Goal: Information Seeking & Learning: Check status

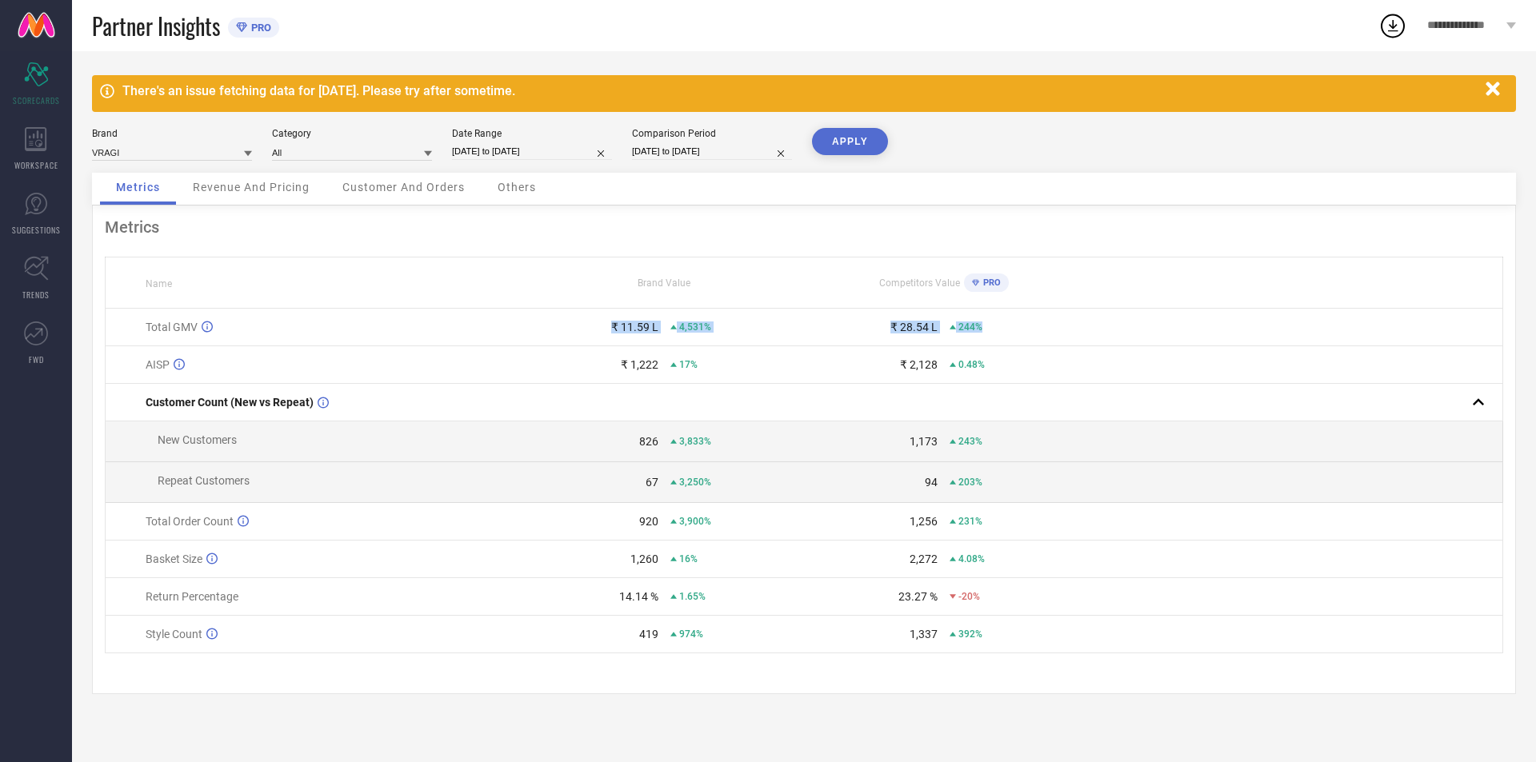
drag, startPoint x: 580, startPoint y: 321, endPoint x: 1038, endPoint y: 321, distance: 457.6
click at [1038, 321] on tr "Total GMV ₹ 11.59 L 4,531% ₹ 28.54 L 244%" at bounding box center [805, 328] width 1398 height 38
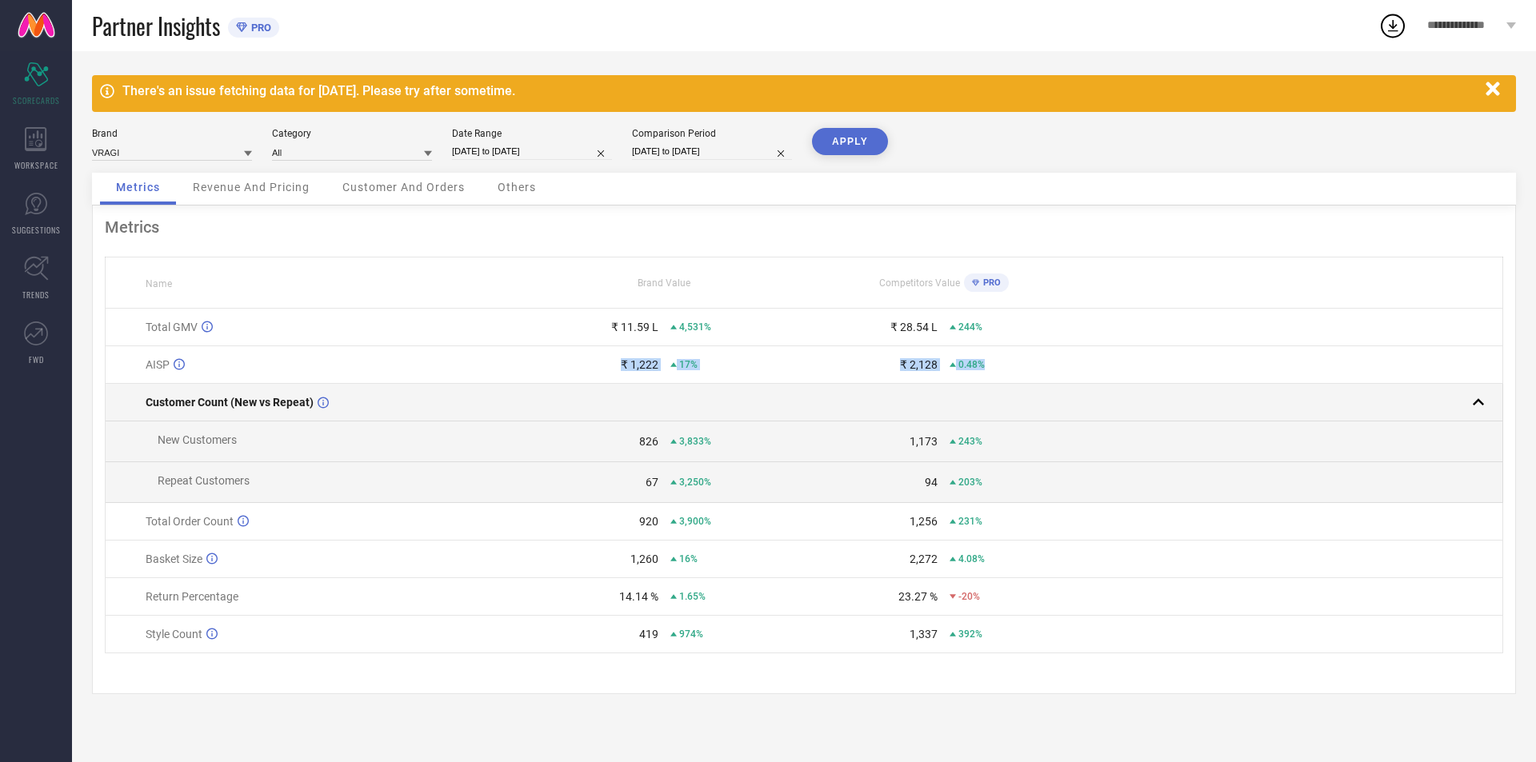
drag, startPoint x: 566, startPoint y: 372, endPoint x: 1254, endPoint y: 398, distance: 688.5
click at [1271, 386] on tbody "Total GMV ₹ 11.59 L 4,531% ₹ 28.54 L 244% AISP ₹ 1,222 17% ₹ 2,128 0.48% Custom…" at bounding box center [805, 481] width 1398 height 345
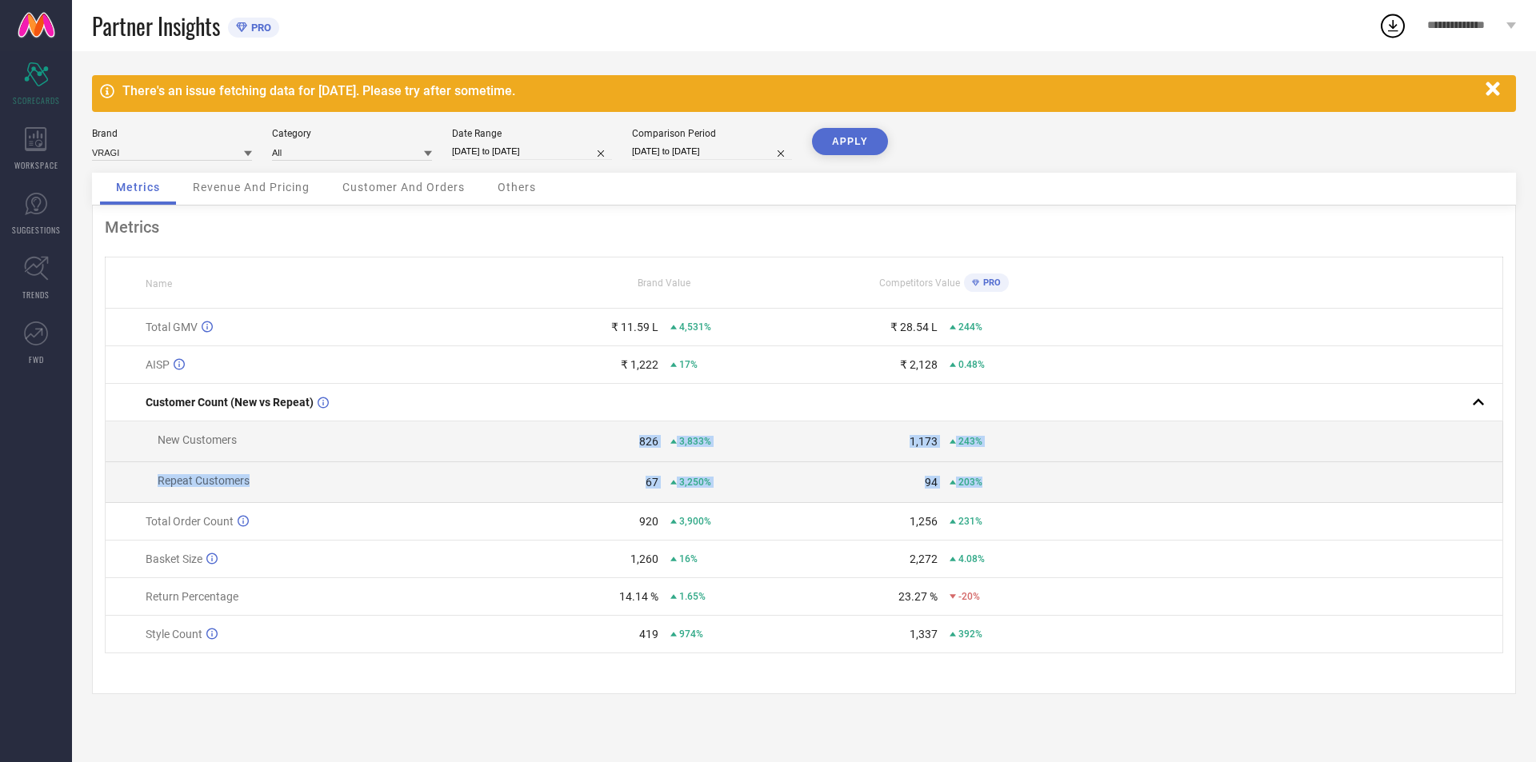
drag, startPoint x: 1313, startPoint y: 506, endPoint x: 1381, endPoint y: 523, distance: 70.2
click at [1403, 510] on tbody "Total GMV ₹ 11.59 L 4,531% ₹ 28.54 L 244% AISP ₹ 1,222 17% ₹ 2,128 0.48% Custom…" at bounding box center [805, 481] width 1398 height 345
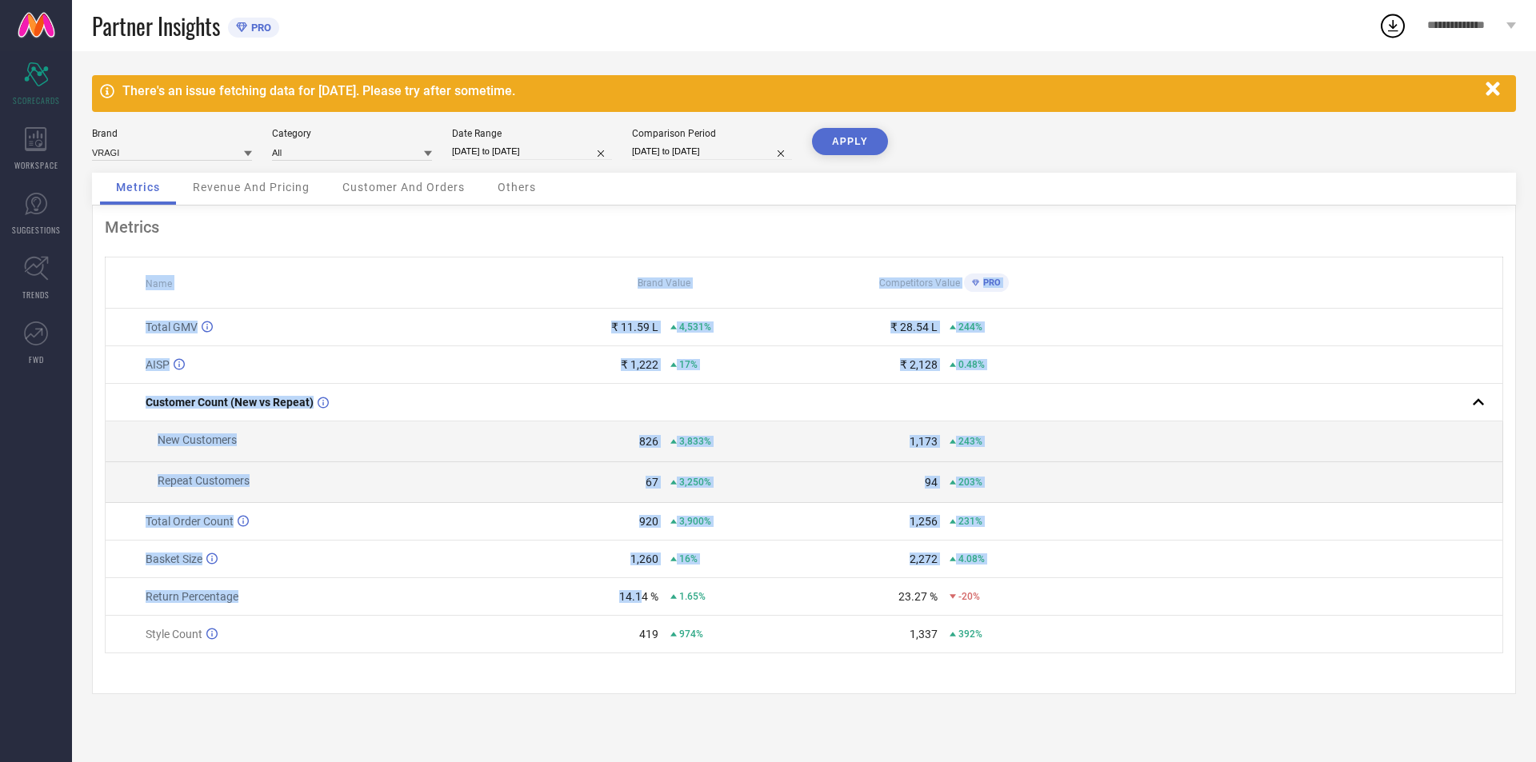
click at [1118, 685] on div "Metrics Name Brand Value Competitors Value PRO Total GMV ₹ 11.59 L 4,531% ₹ 28.…" at bounding box center [804, 450] width 1424 height 489
click at [45, 143] on icon at bounding box center [36, 139] width 22 height 24
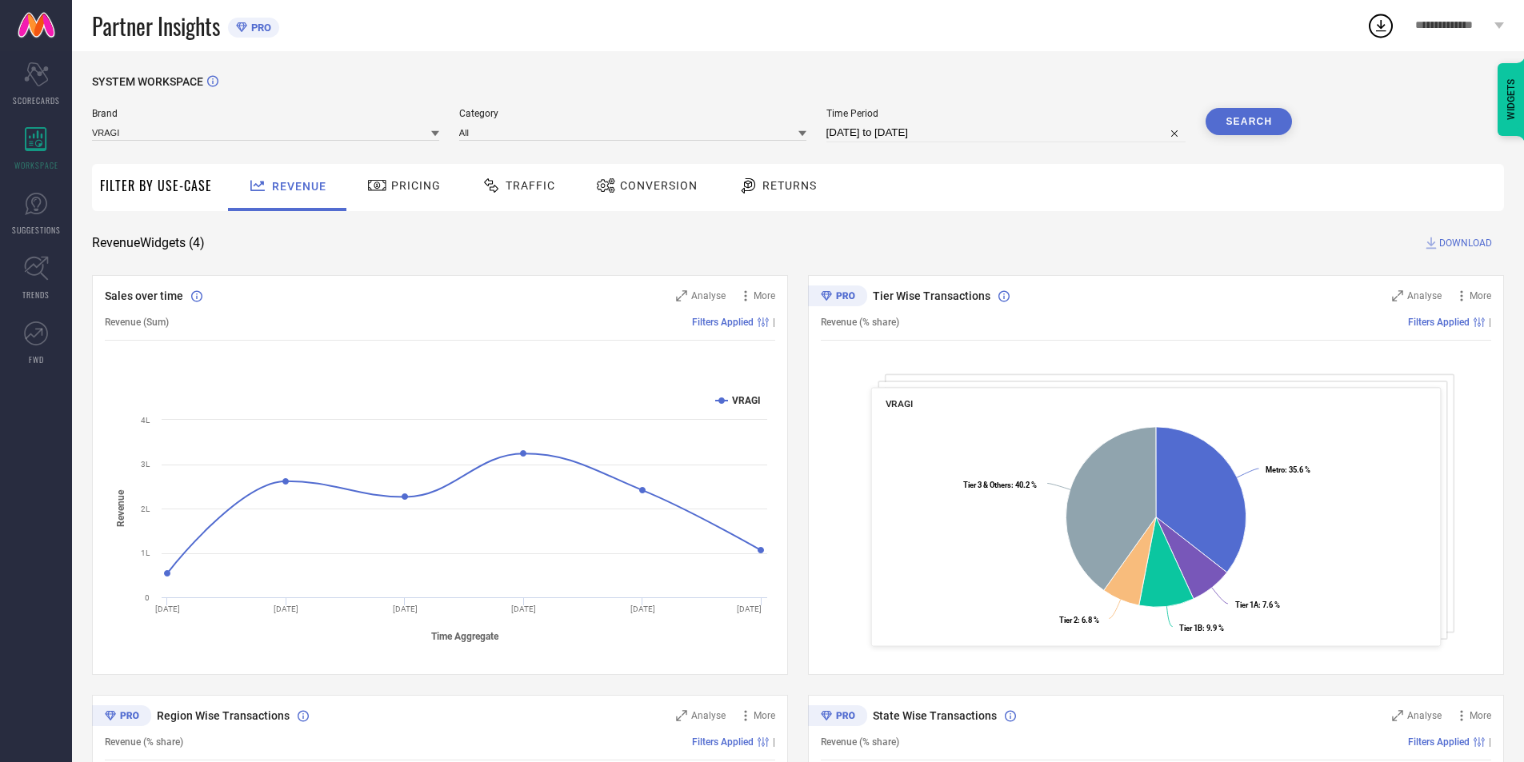
click at [786, 182] on span "Returns" at bounding box center [789, 185] width 54 height 13
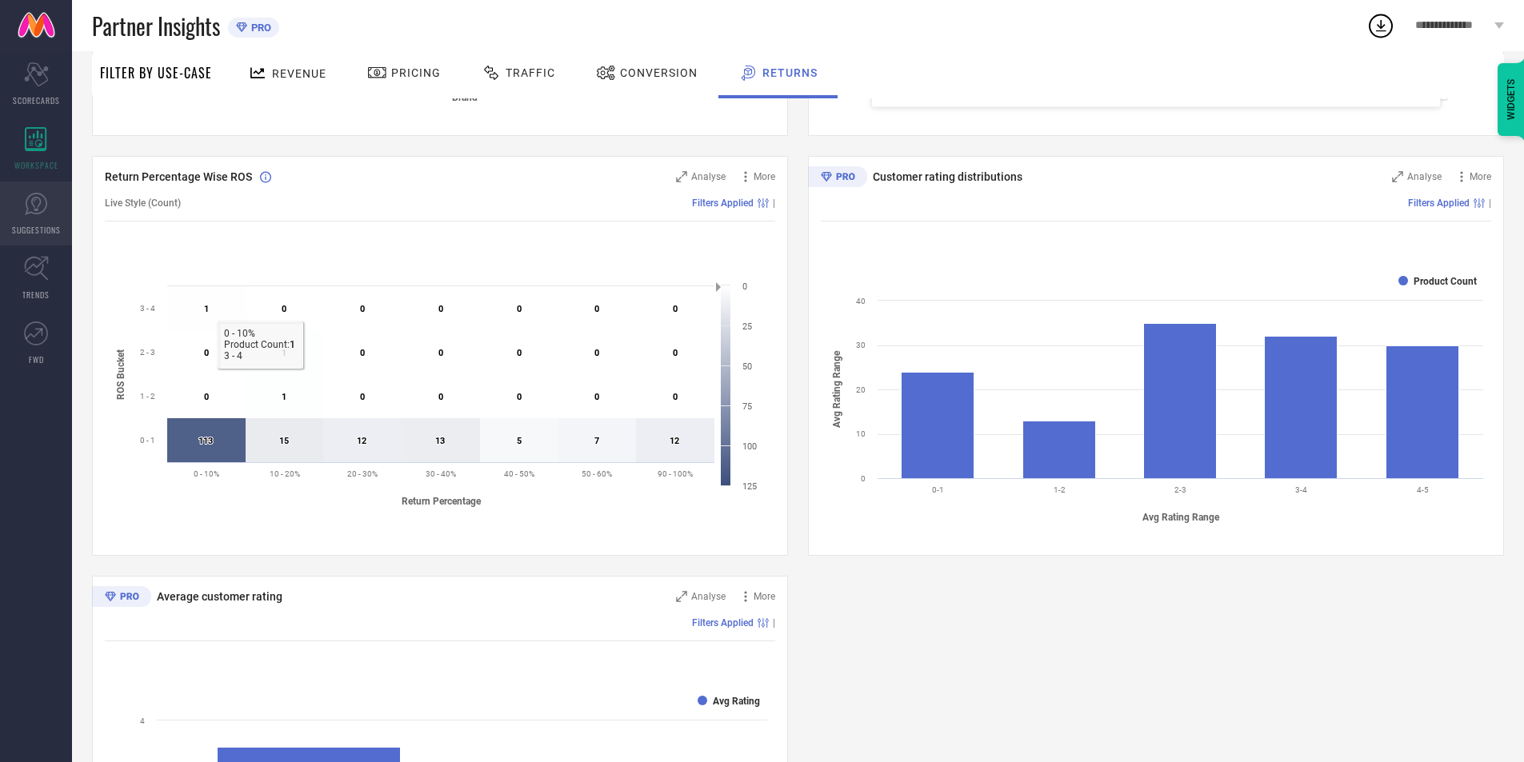
scroll to position [538, 0]
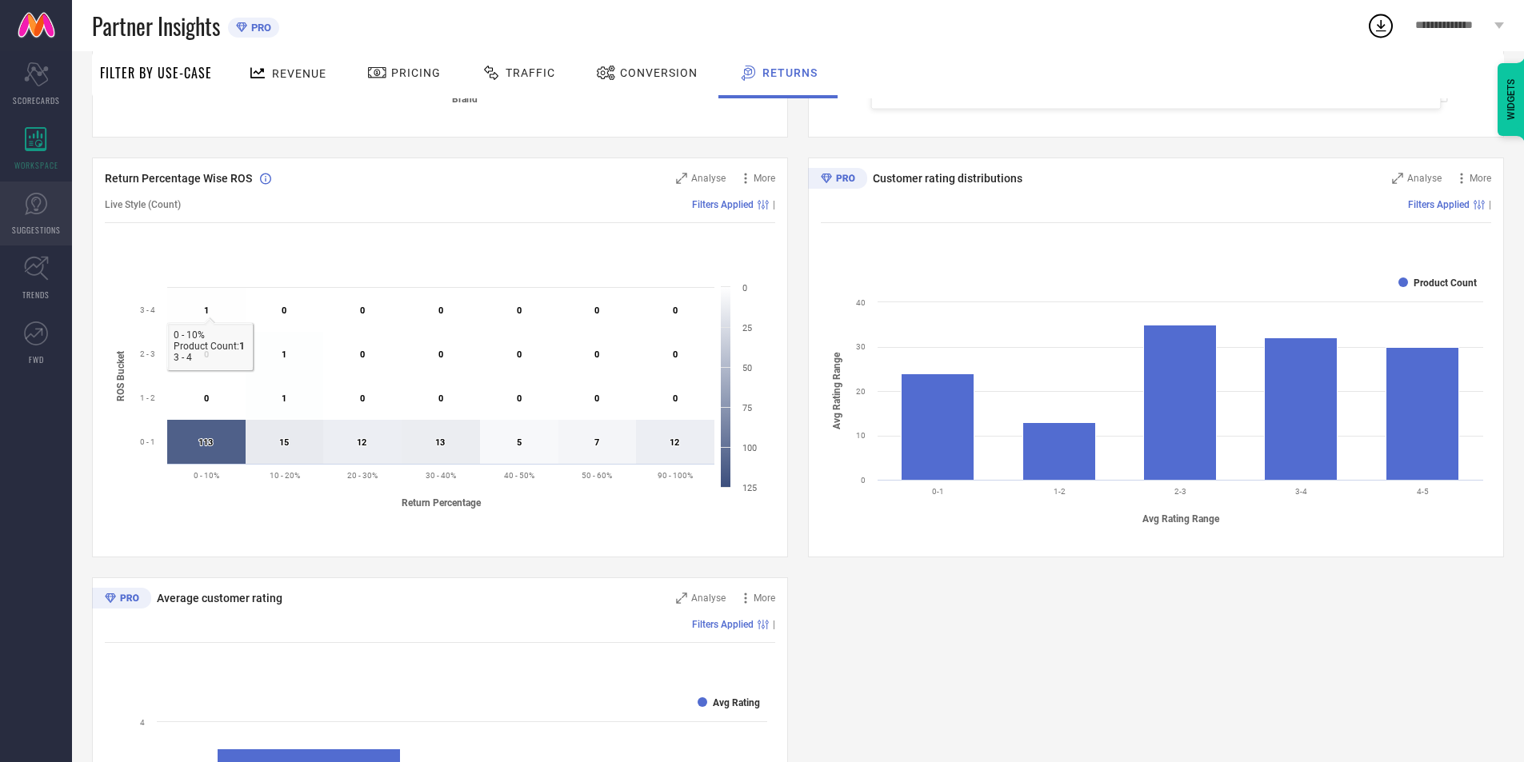
click at [27, 209] on icon at bounding box center [36, 204] width 22 height 22
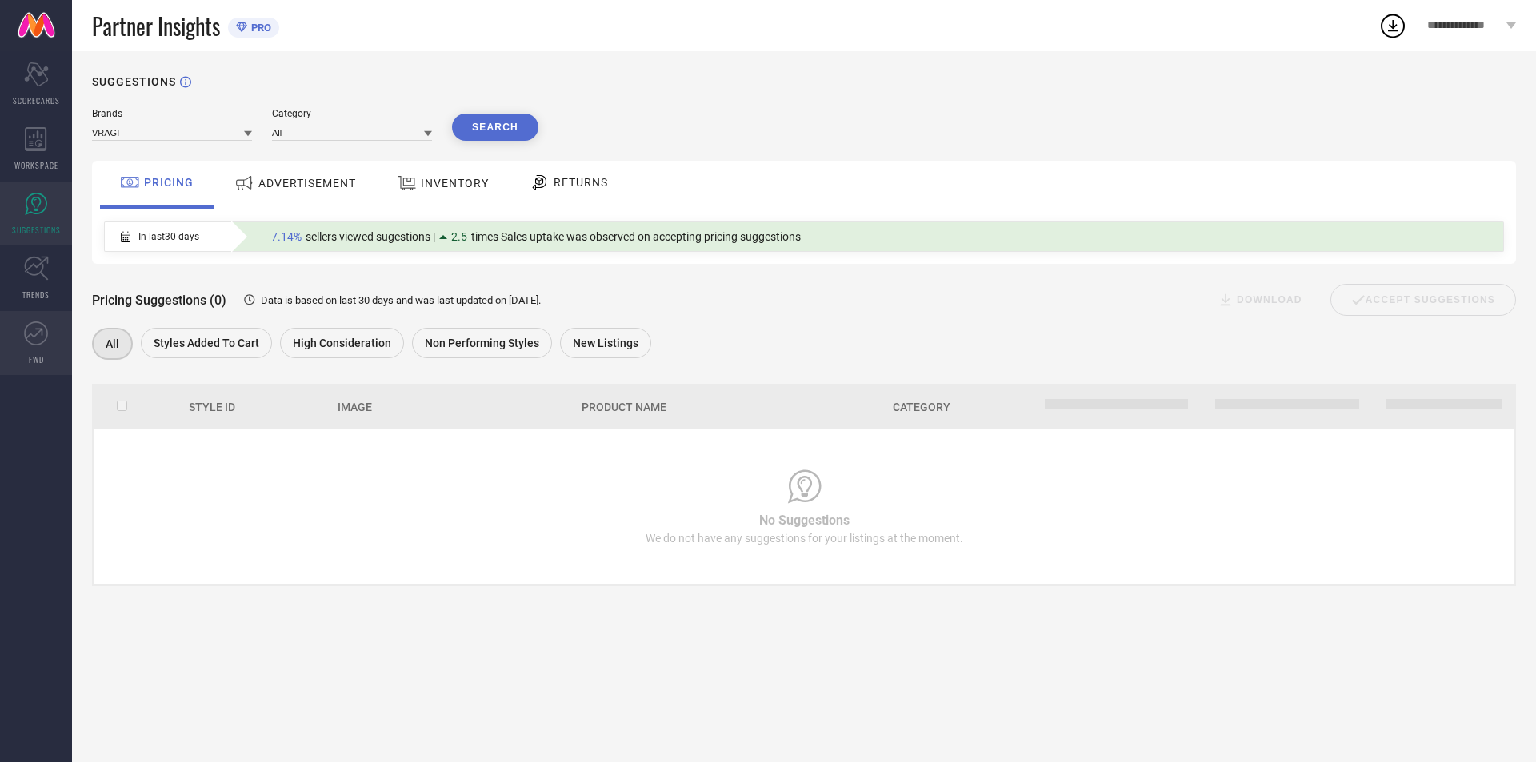
click at [27, 350] on link "FWD" at bounding box center [36, 343] width 72 height 64
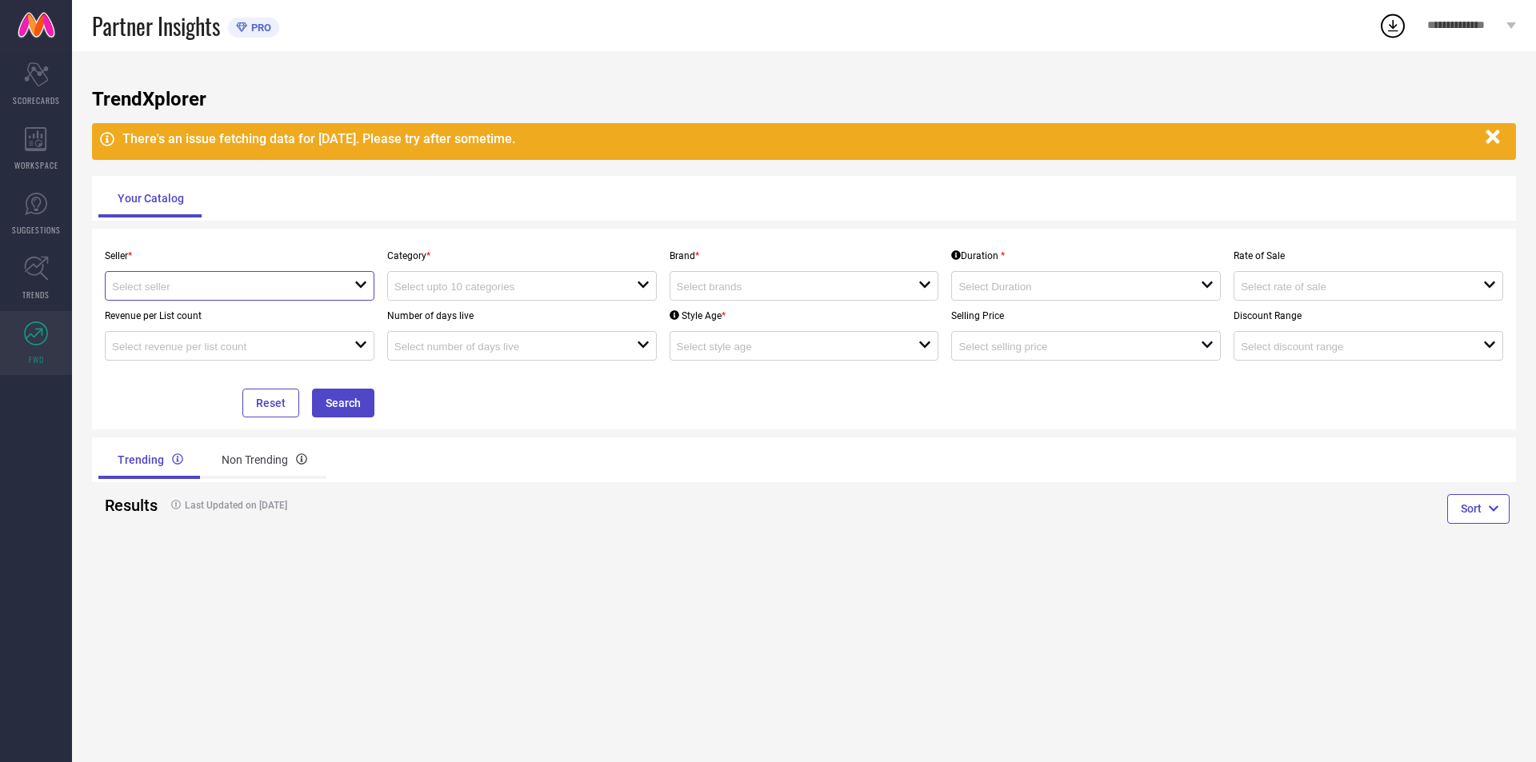
click at [248, 293] on input at bounding box center [221, 287] width 218 height 12
click at [246, 316] on li "DEVDARSHAN SAREE ( 26043 )" at bounding box center [240, 316] width 268 height 29
type input "DEVDARSHAN SAREE ( 26043 )"
click at [510, 286] on input at bounding box center [503, 287] width 218 height 12
drag, startPoint x: 687, startPoint y: 477, endPoint x: 630, endPoint y: 337, distance: 151.1
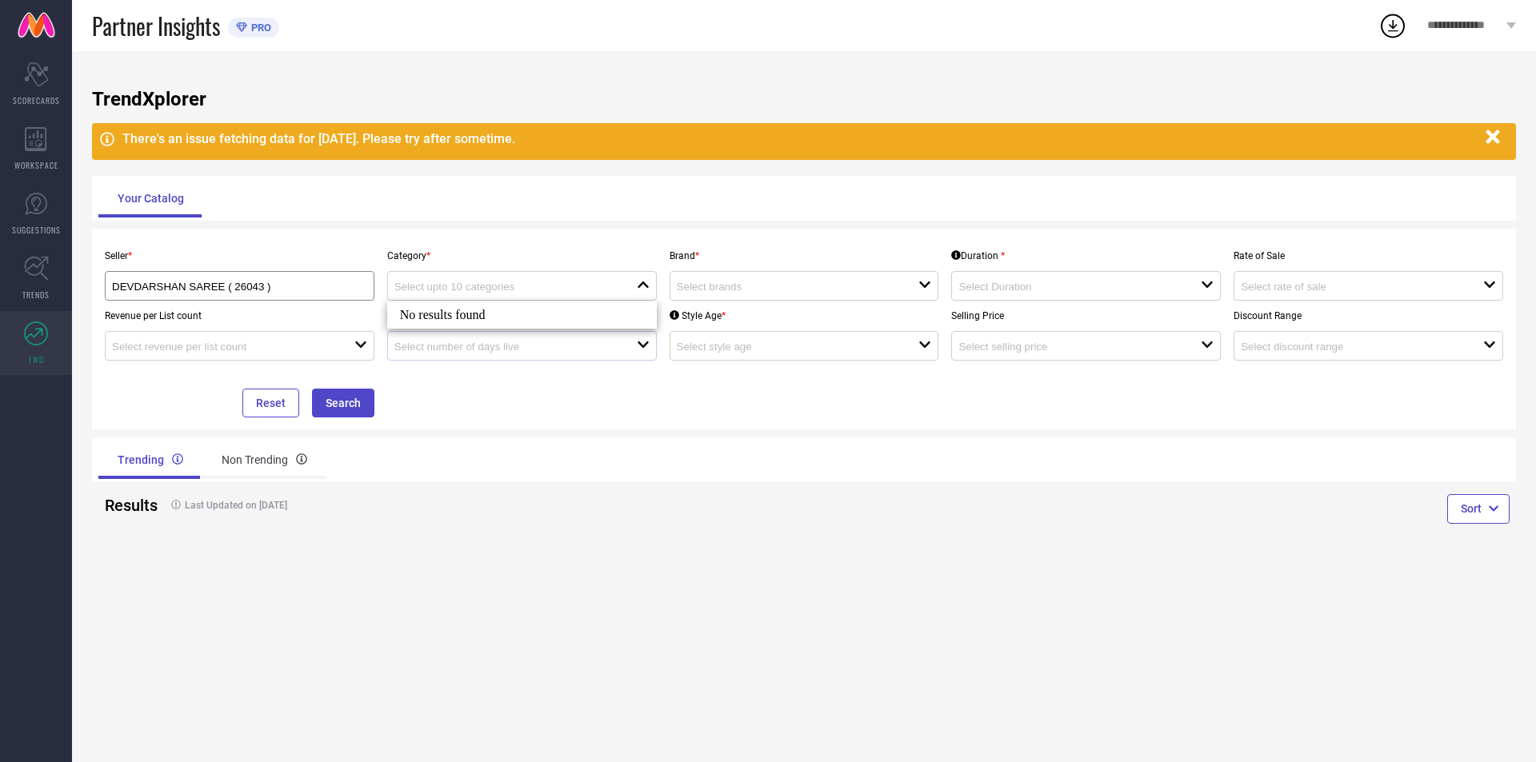
click at [687, 474] on div "Trending Non Trending" at bounding box center [447, 460] width 699 height 38
click at [736, 288] on input at bounding box center [786, 287] width 218 height 12
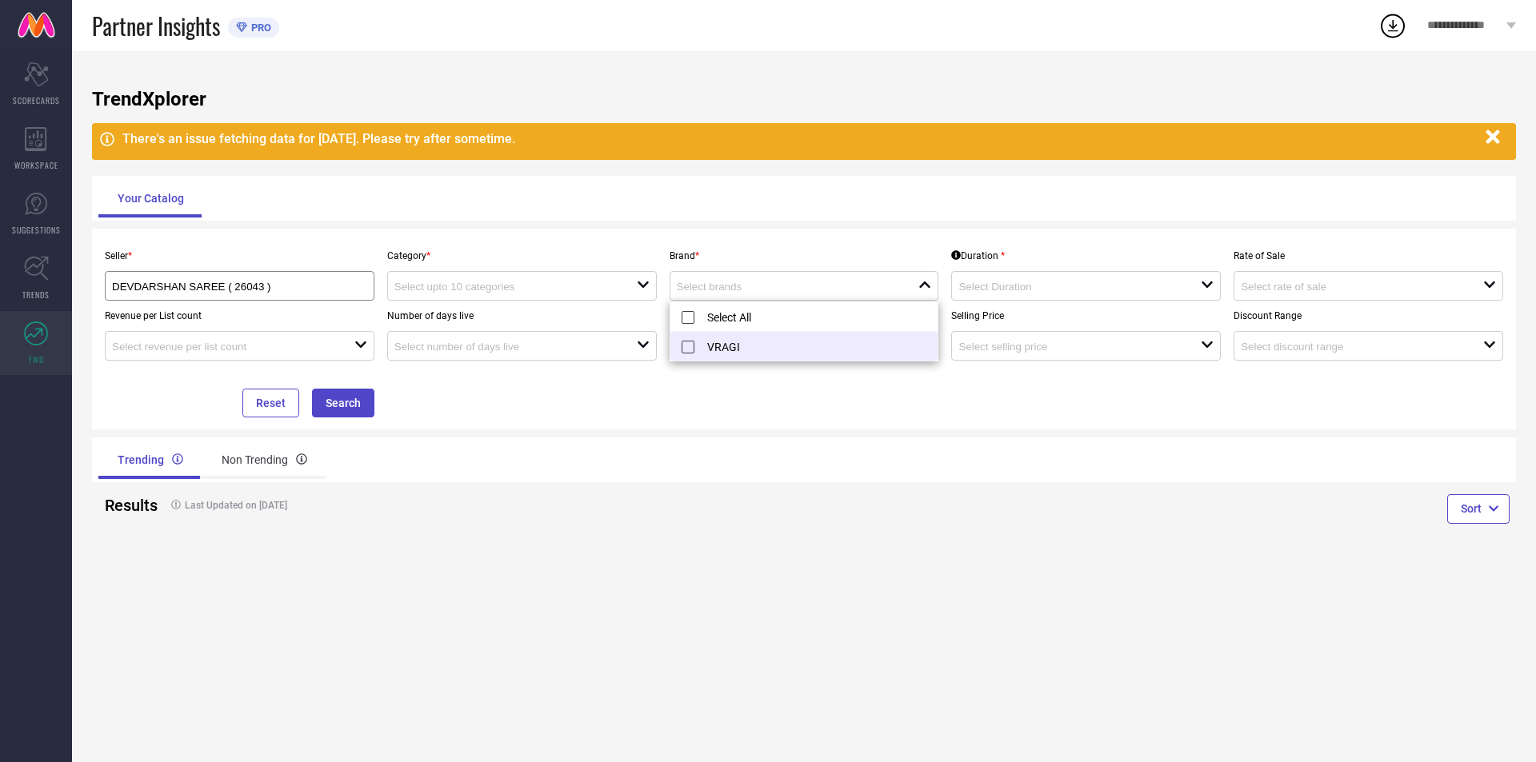
click at [730, 351] on li "VRAGI" at bounding box center [804, 346] width 268 height 29
type input "VRAGI"
click at [1062, 281] on div at bounding box center [1079, 285] width 242 height 15
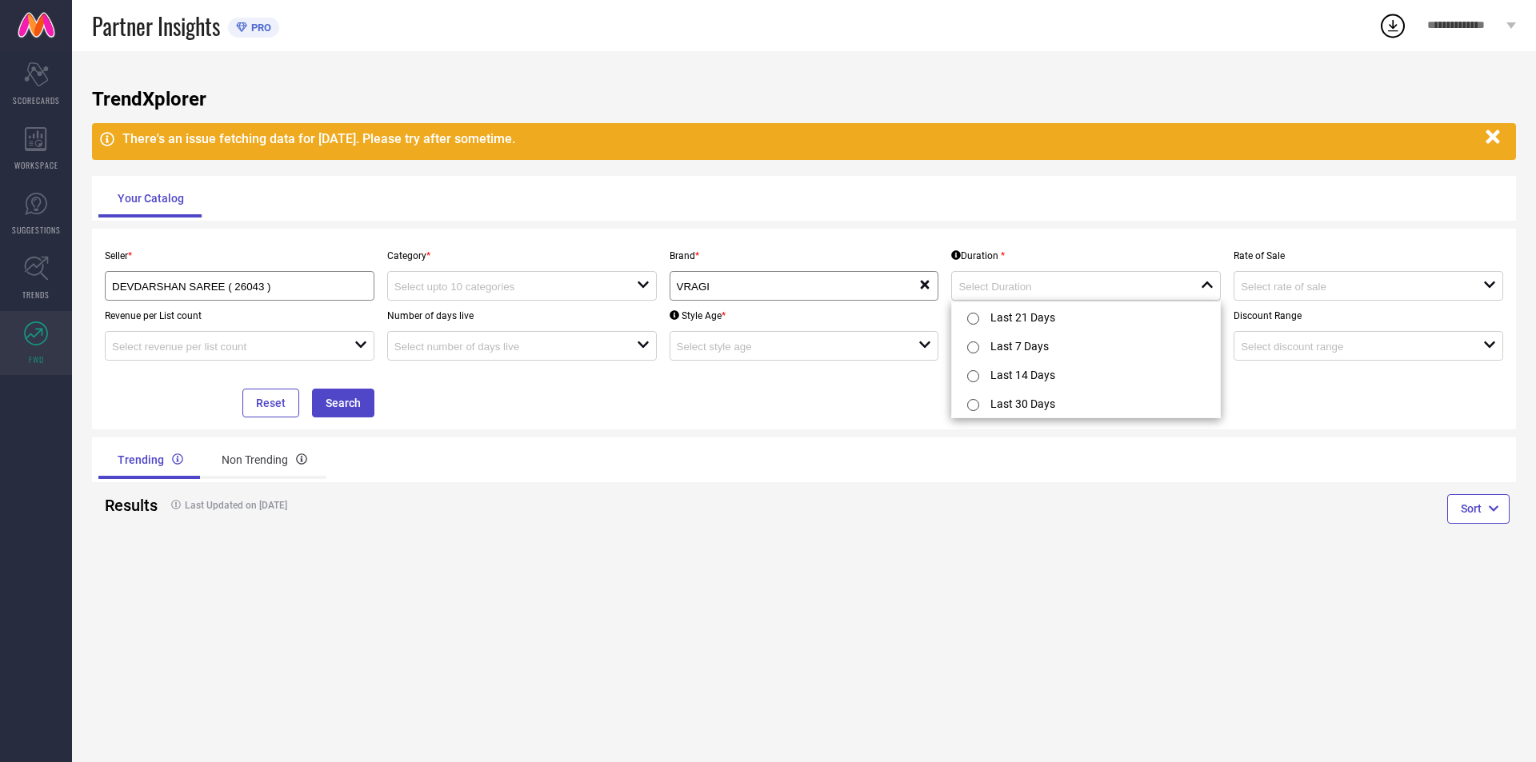
click at [805, 457] on div "Trending Non Trending" at bounding box center [804, 460] width 1424 height 45
click at [350, 401] on button "Search" at bounding box center [343, 403] width 62 height 29
click at [334, 420] on div "Seller * DEVDARSHAN SAREE ( 26043 ) Category * open Brand * VRAGI reset Duratio…" at bounding box center [804, 329] width 1424 height 201
click at [338, 418] on button "Search" at bounding box center [343, 403] width 62 height 29
click at [460, 304] on div "Number of days live open" at bounding box center [522, 331] width 282 height 60
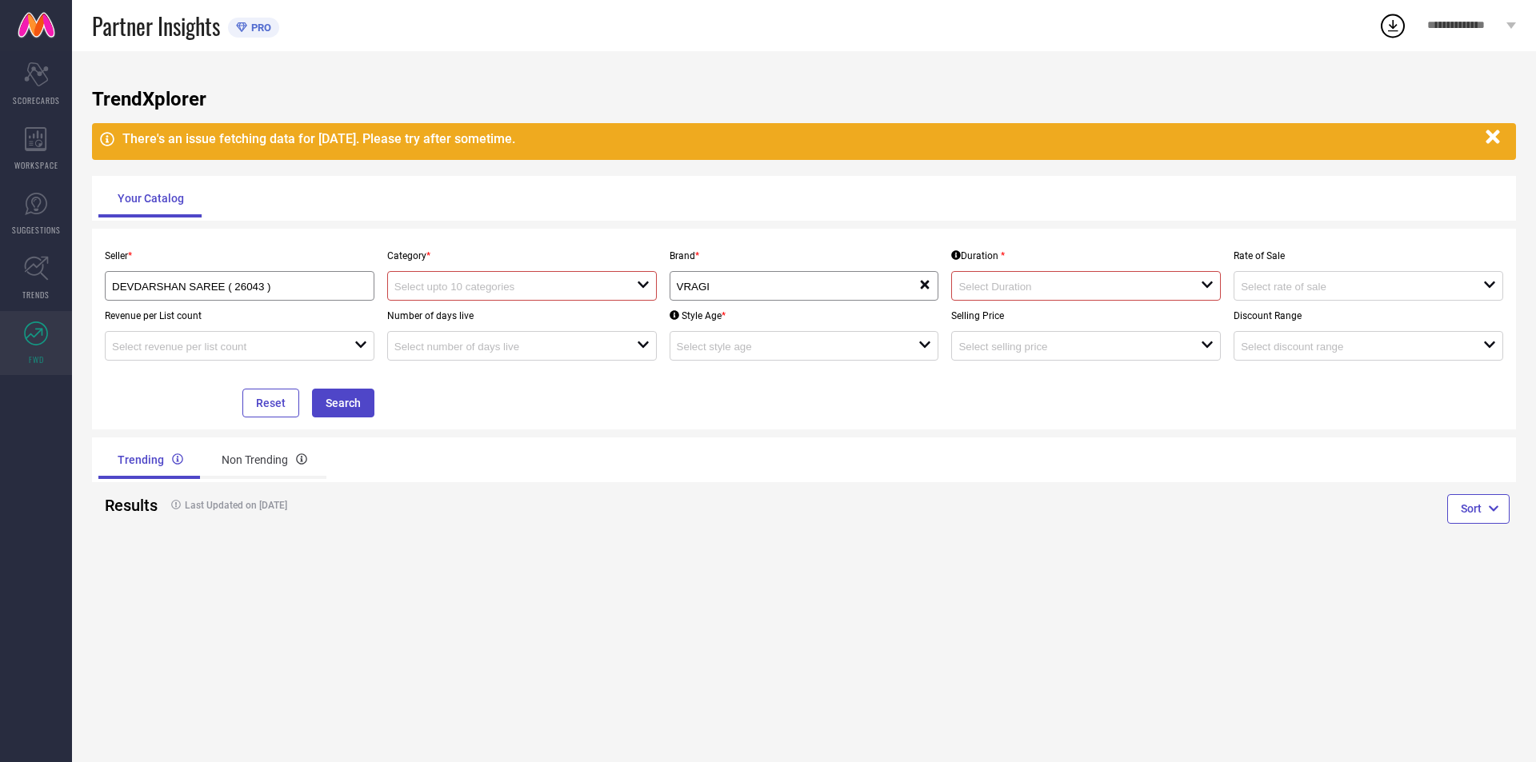
click at [490, 283] on input at bounding box center [503, 287] width 218 height 12
click at [520, 308] on div "No results found" at bounding box center [522, 315] width 270 height 27
click at [506, 316] on div "No results found" at bounding box center [522, 315] width 270 height 27
click at [474, 316] on div "No results found" at bounding box center [522, 315] width 270 height 27
click at [557, 484] on div "Results Last Updated on [DATE]" at bounding box center [447, 505] width 699 height 46
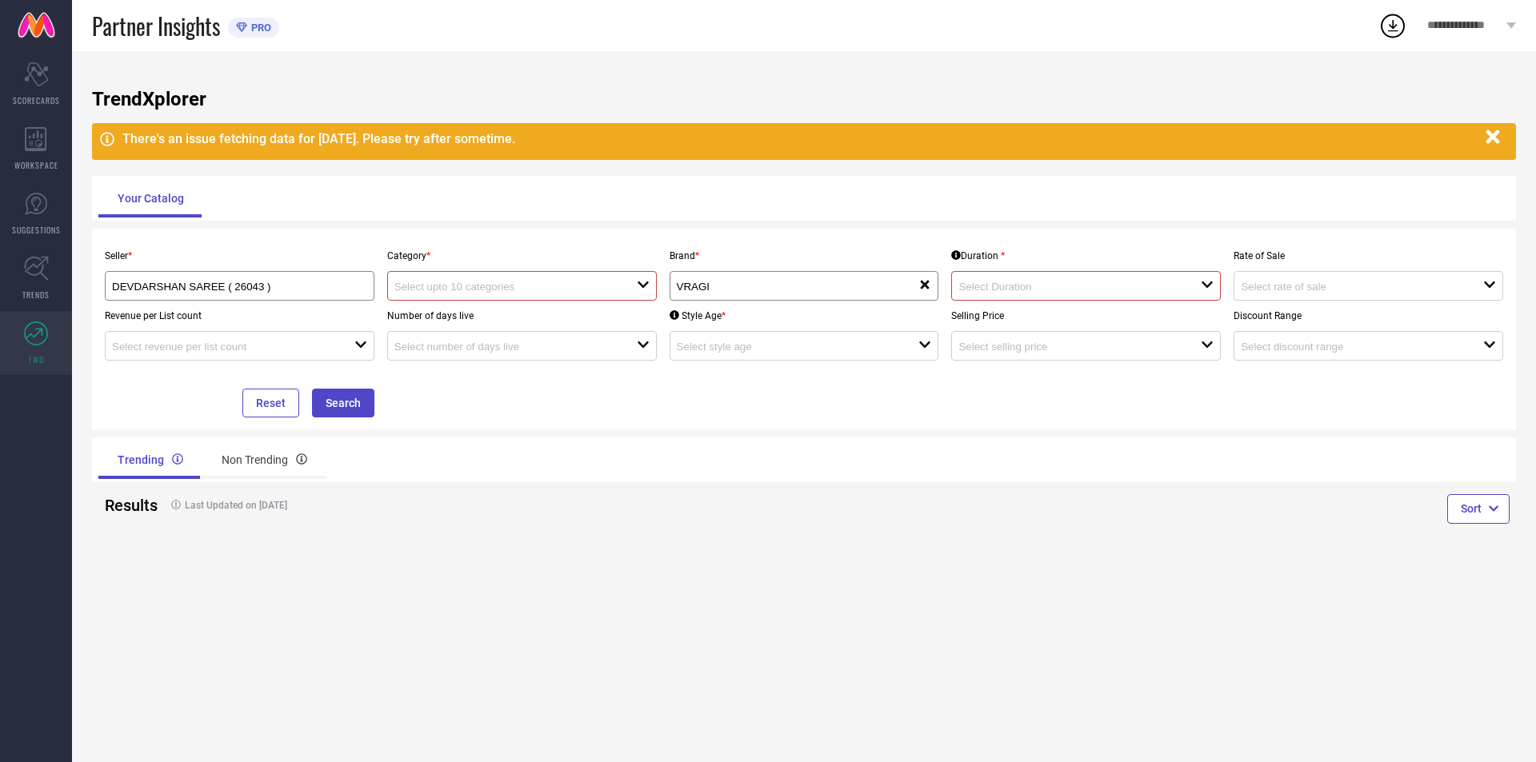
click at [1090, 295] on div "open" at bounding box center [1086, 286] width 270 height 30
click at [1092, 287] on input at bounding box center [1067, 287] width 218 height 12
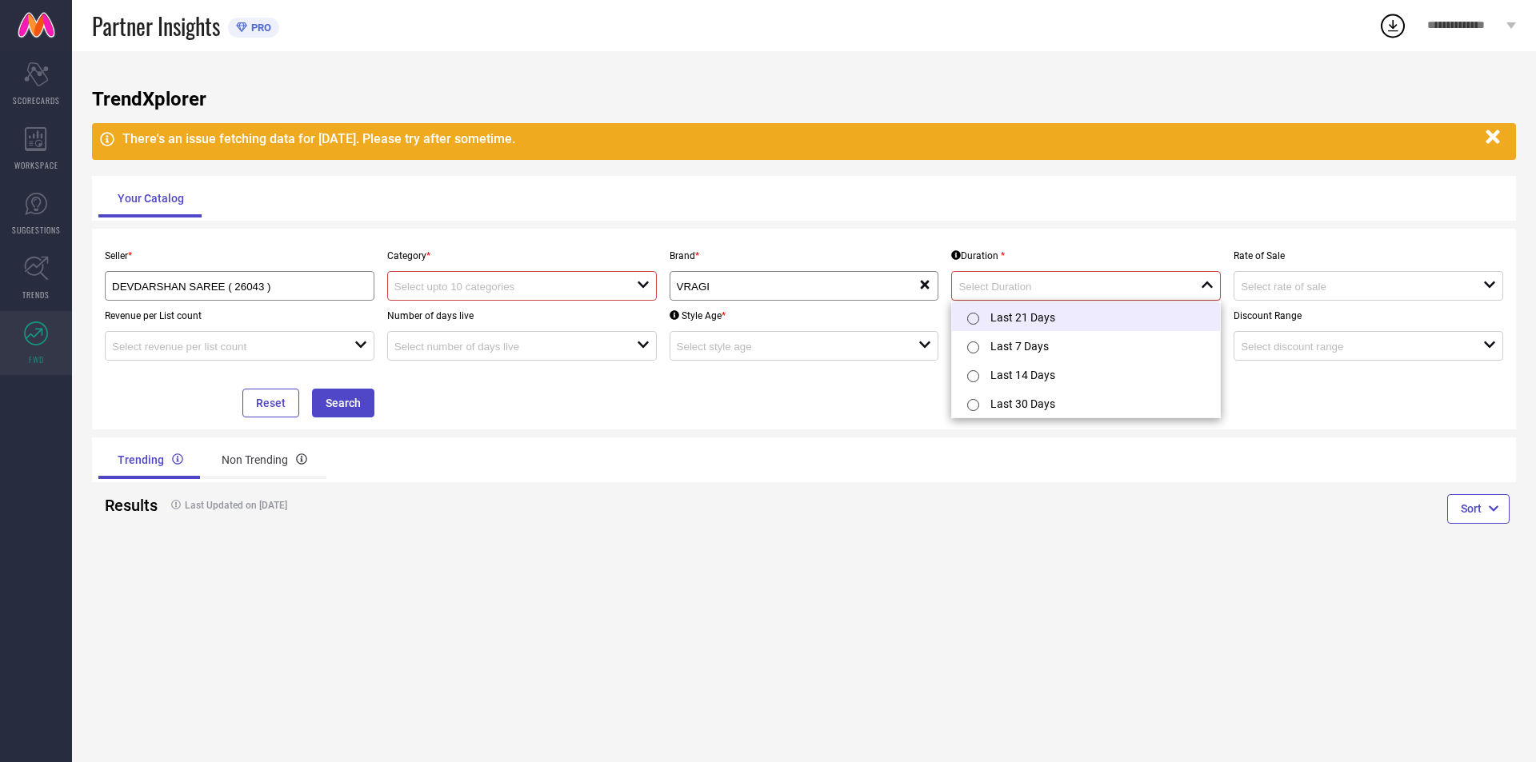
click at [1026, 315] on li "Last 21 Days" at bounding box center [1086, 316] width 268 height 29
type input "Last 21 Days"
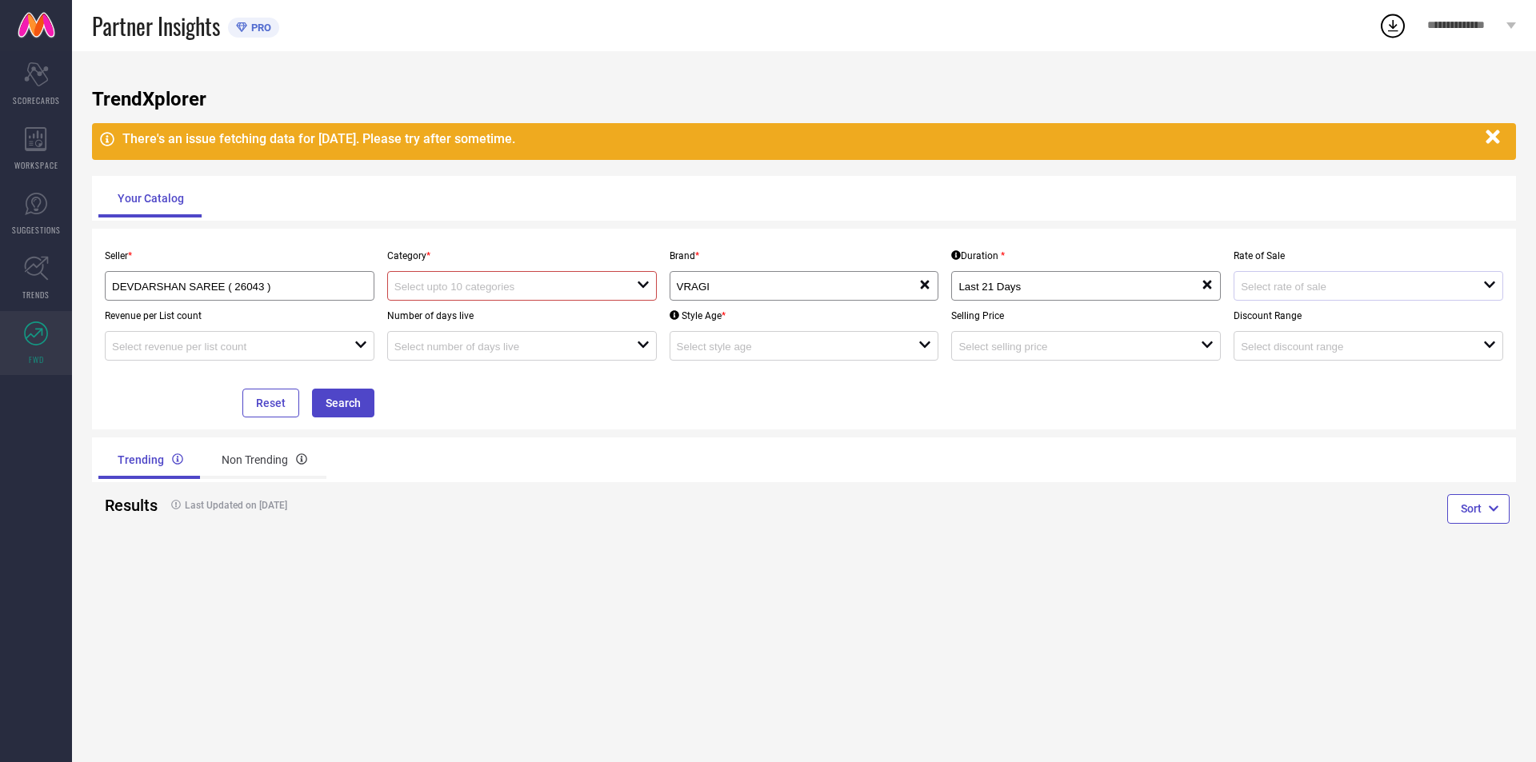
click at [1318, 297] on div "open" at bounding box center [1369, 286] width 270 height 30
click at [1074, 485] on div "Sort" at bounding box center [1160, 511] width 712 height 58
click at [540, 340] on div at bounding box center [515, 345] width 242 height 15
click at [764, 345] on input at bounding box center [786, 347] width 218 height 12
click at [246, 350] on input at bounding box center [221, 347] width 218 height 12
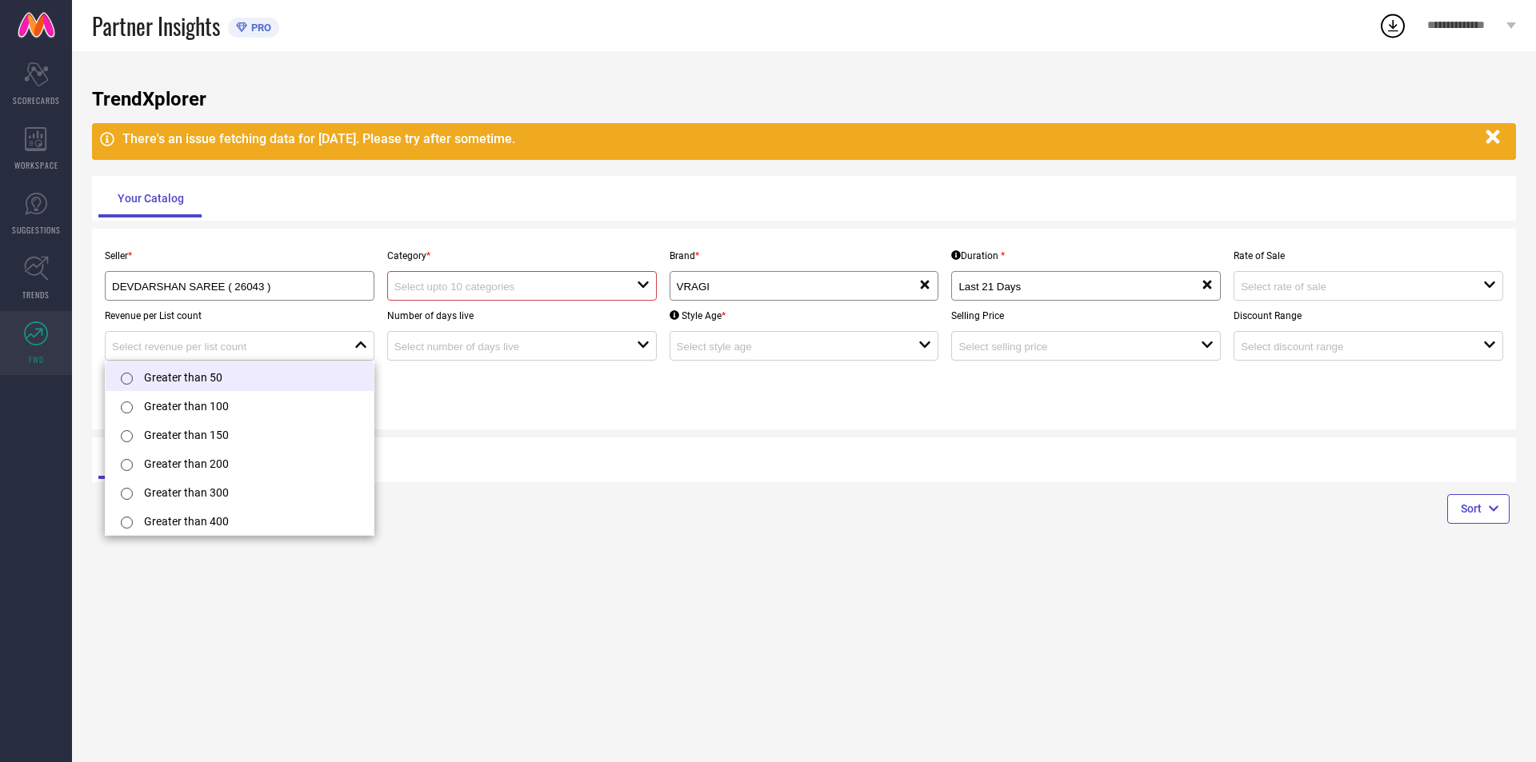
click at [246, 386] on li "Greater than 50" at bounding box center [240, 376] width 268 height 29
type input "Greater than 50"
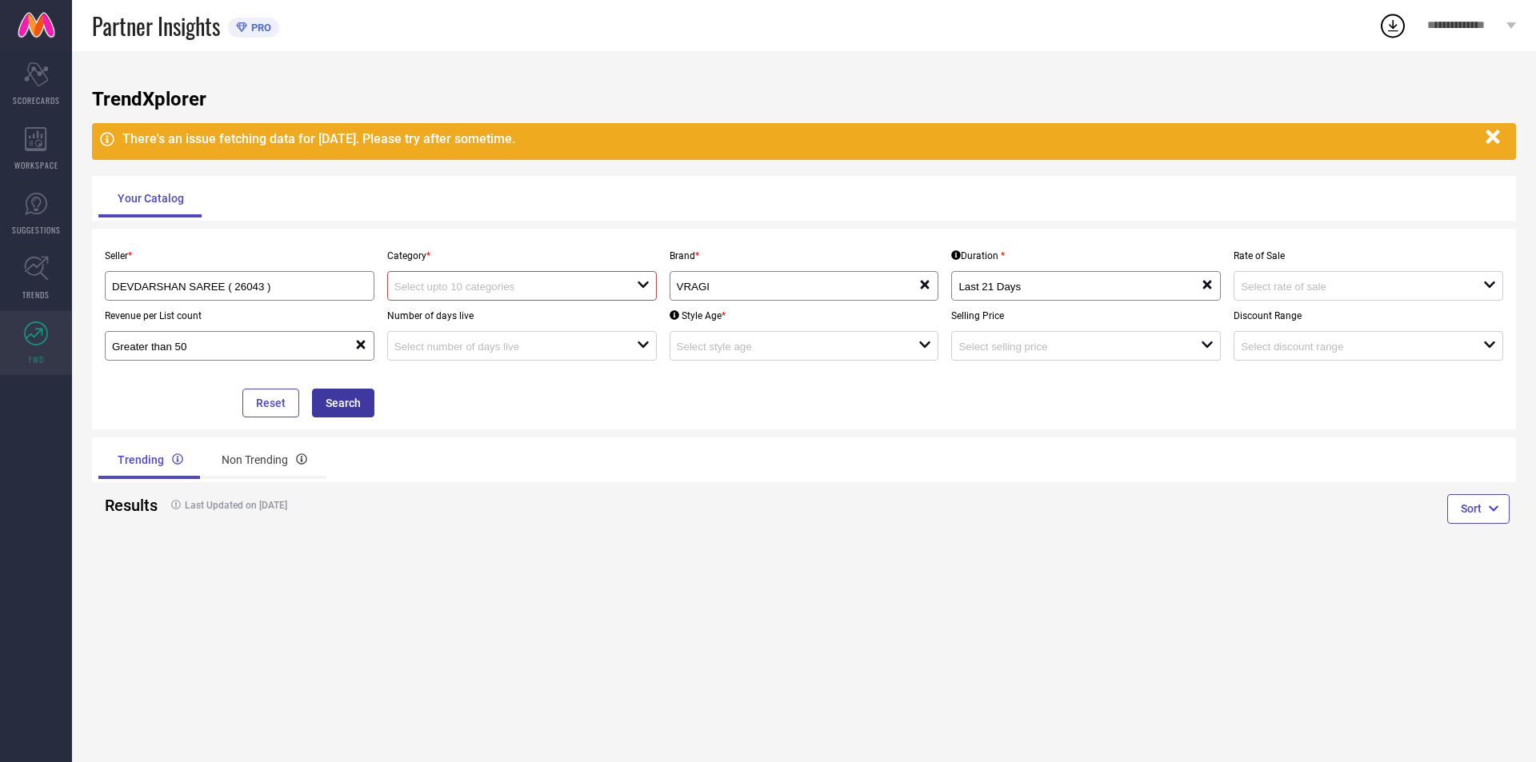
click at [337, 414] on button "Search" at bounding box center [343, 403] width 62 height 29
click at [321, 143] on div "There's an issue fetching data for [DATE]. Please try after sometime." at bounding box center [799, 138] width 1355 height 15
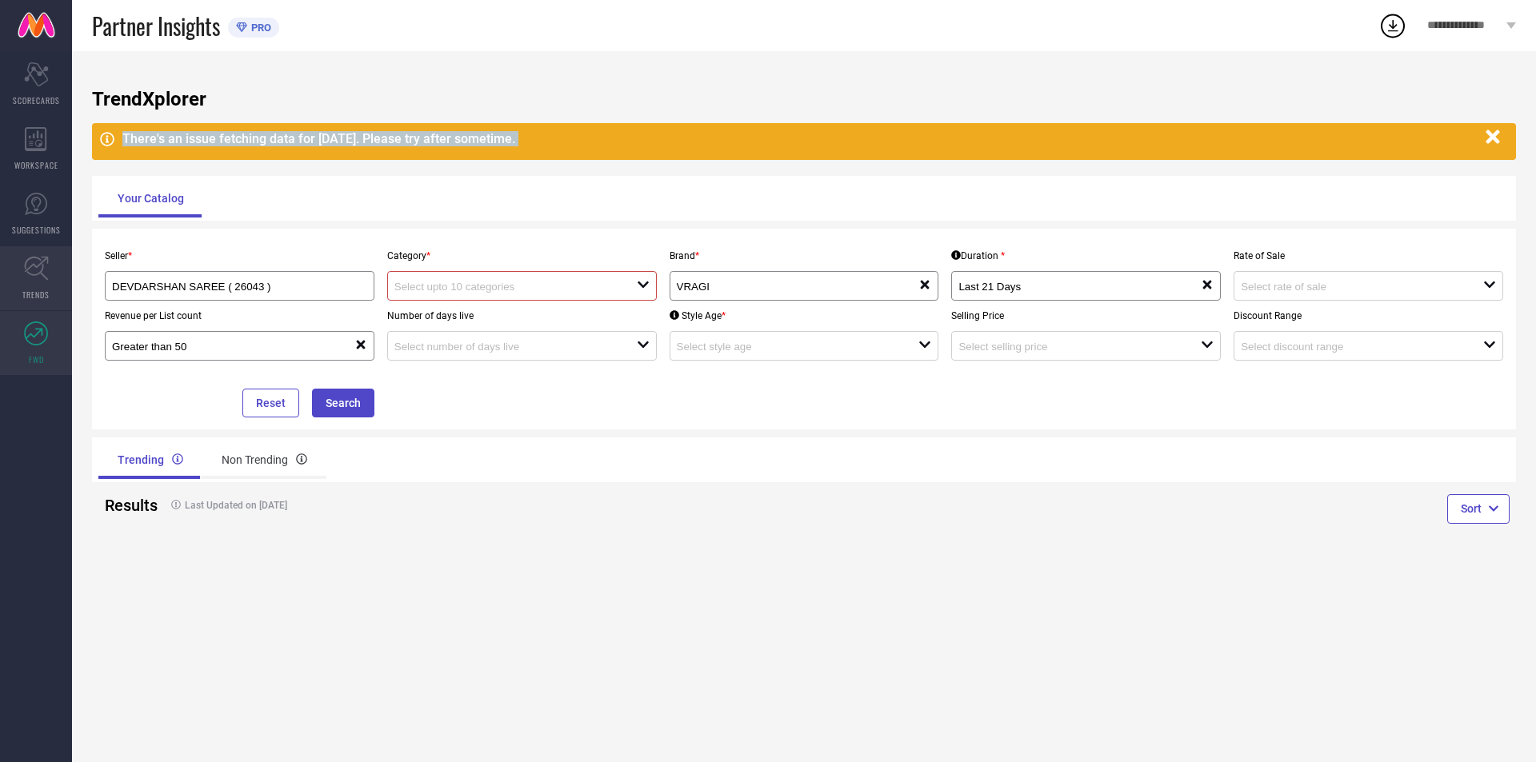
click at [21, 266] on link "TRENDS" at bounding box center [36, 278] width 72 height 64
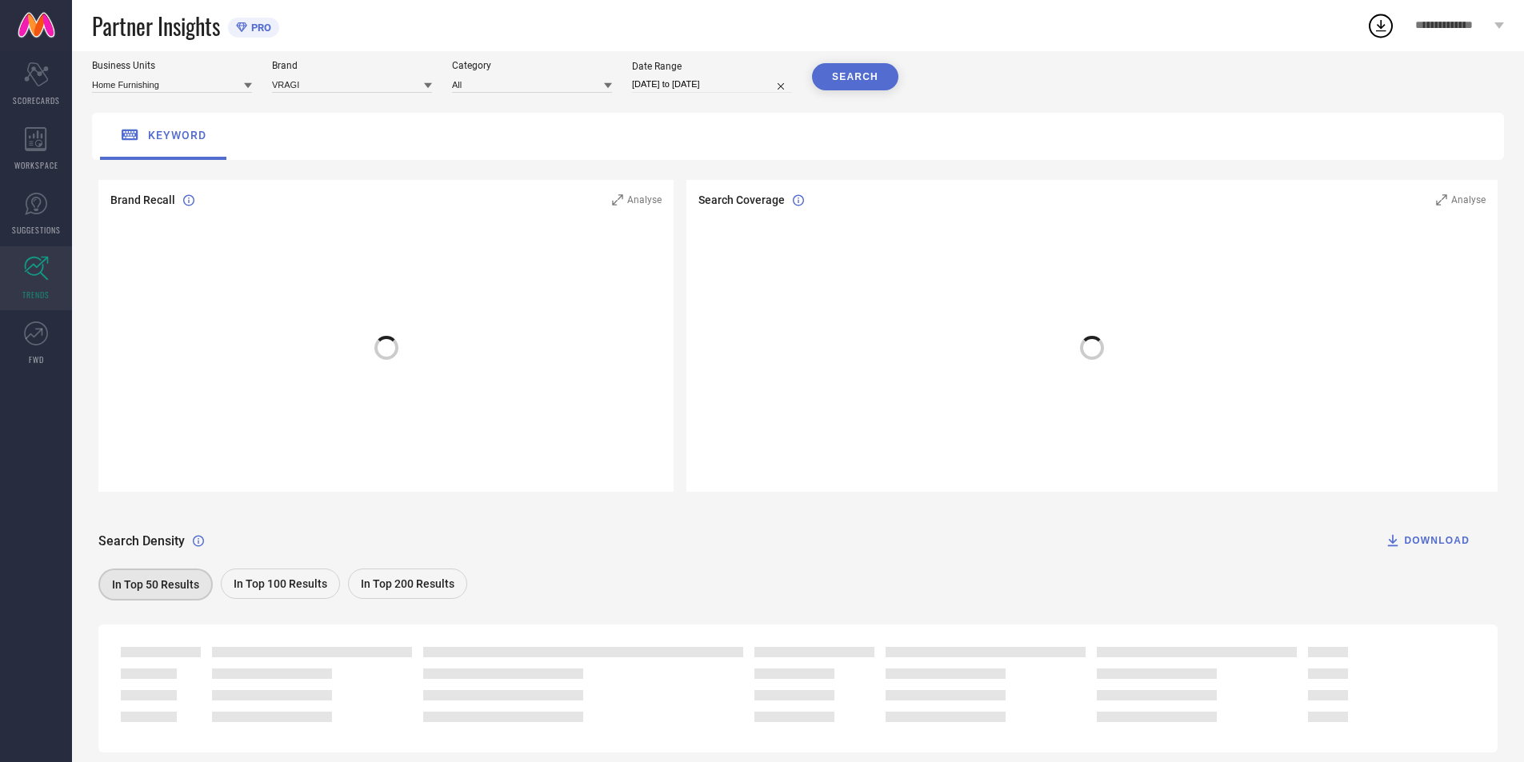
scroll to position [97, 0]
